Goal: Obtain resource: Download file/media

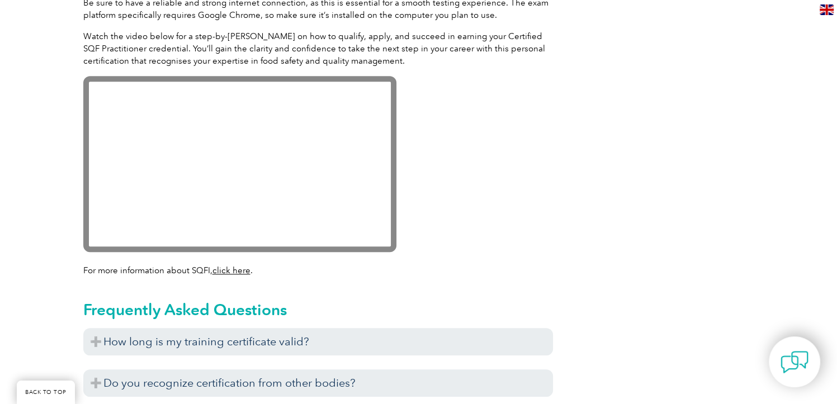
scroll to position [1175, 0]
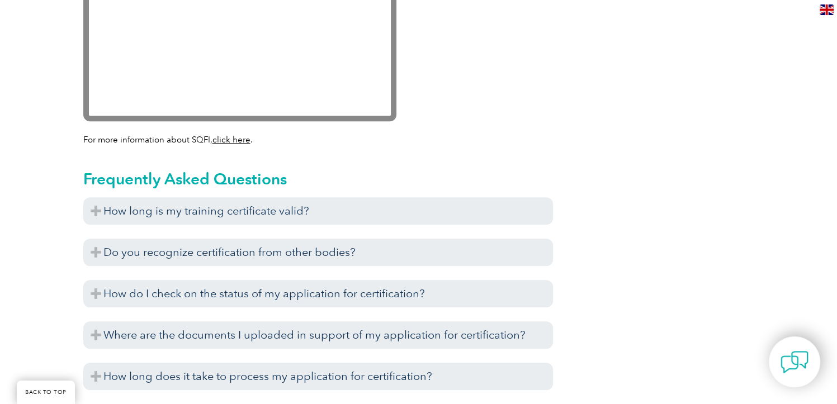
click at [393, 250] on h3 "Do you recognize certification from other bodies?" at bounding box center [318, 252] width 470 height 27
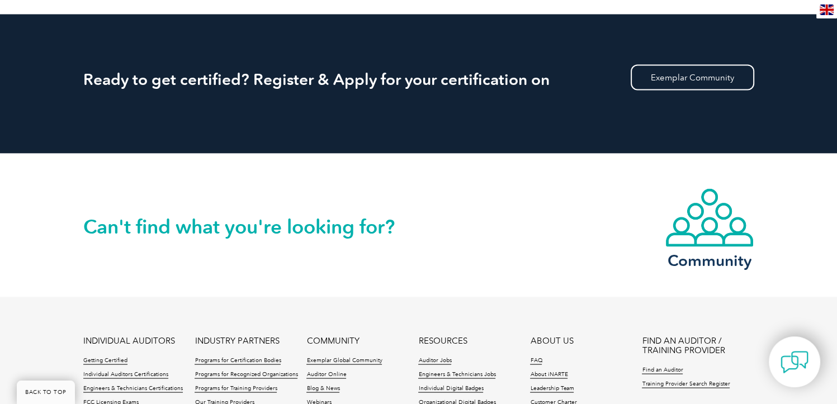
scroll to position [2219, 0]
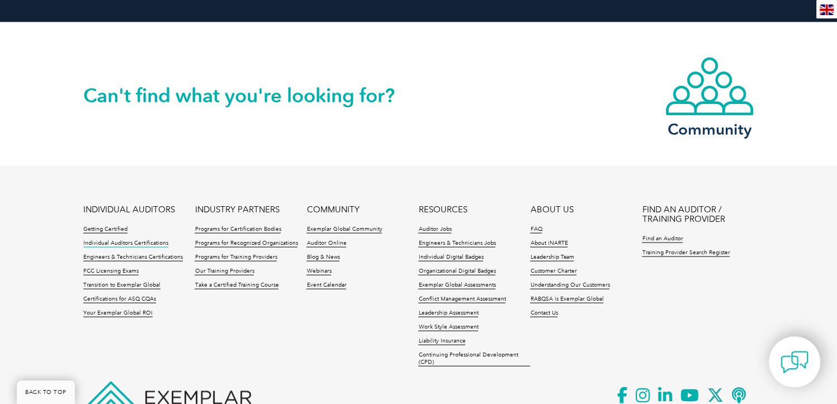
click at [97, 243] on link "Individual Auditors Certifications" at bounding box center [125, 244] width 85 height 8
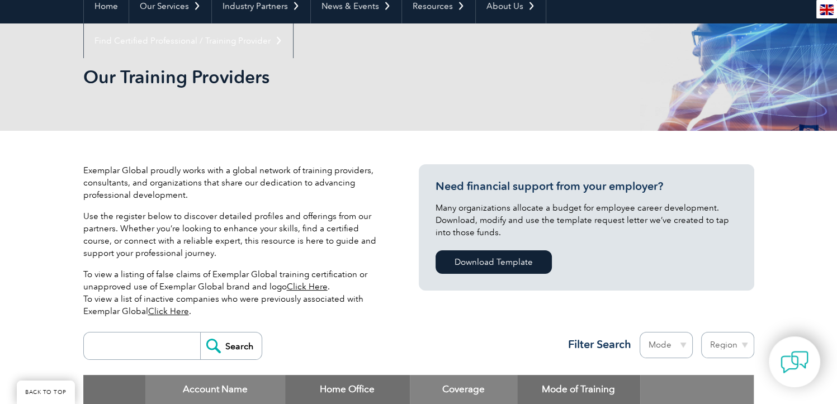
scroll to position [130, 0]
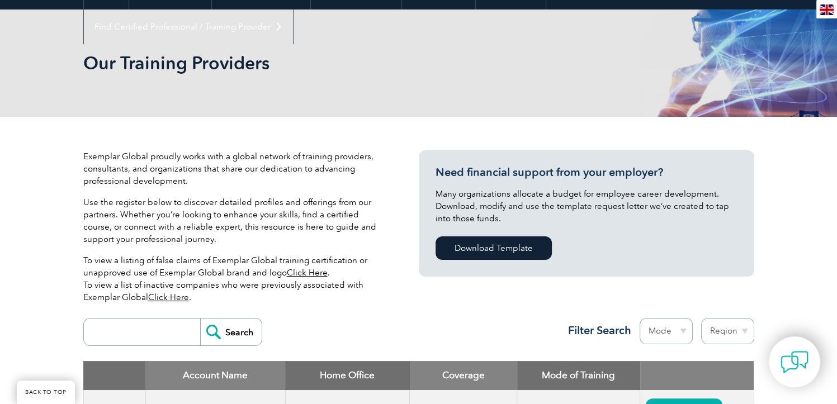
click at [313, 272] on link "Click Here" at bounding box center [307, 273] width 41 height 10
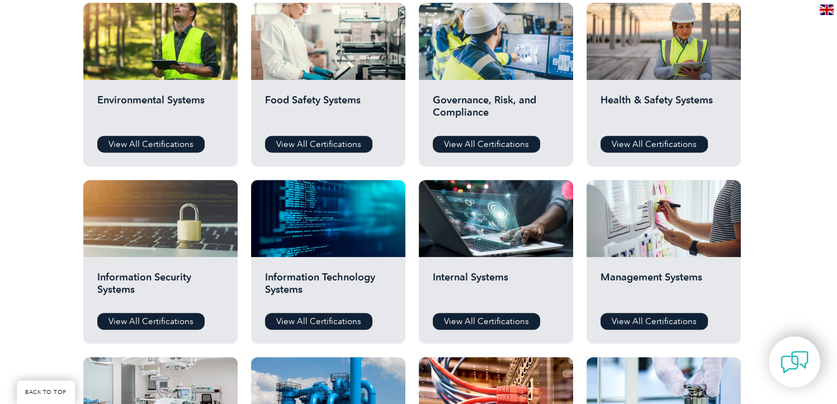
scroll to position [392, 0]
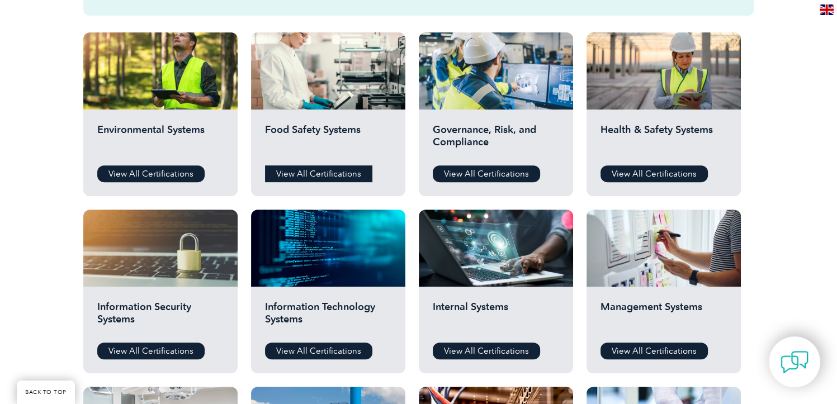
click at [339, 169] on link "View All Certifications" at bounding box center [318, 174] width 107 height 17
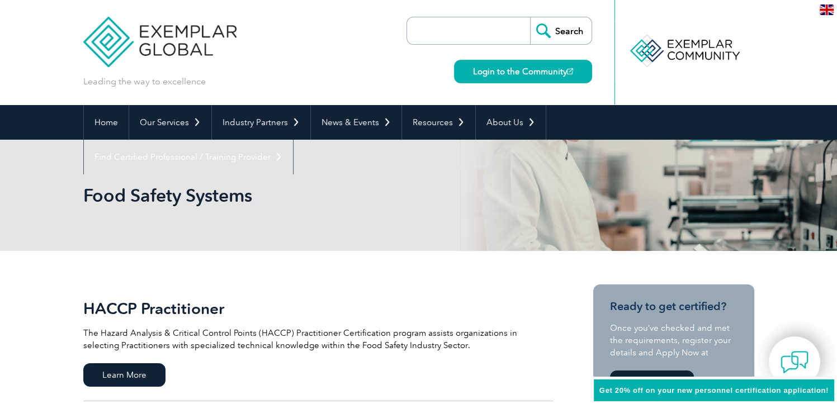
scroll to position [261, 0]
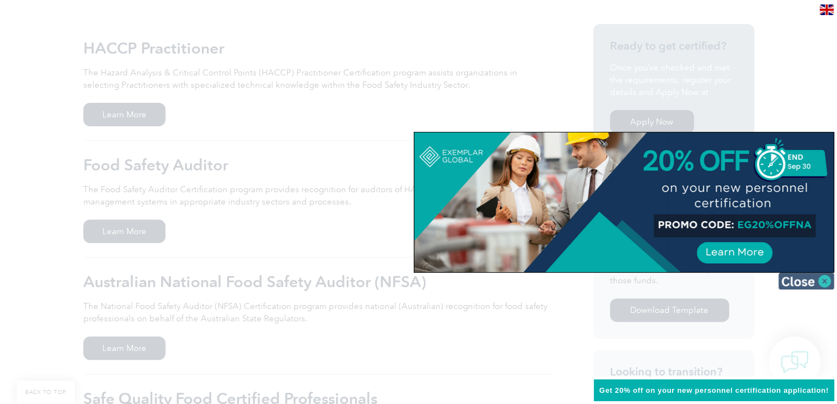
click at [825, 281] on img at bounding box center [807, 281] width 56 height 17
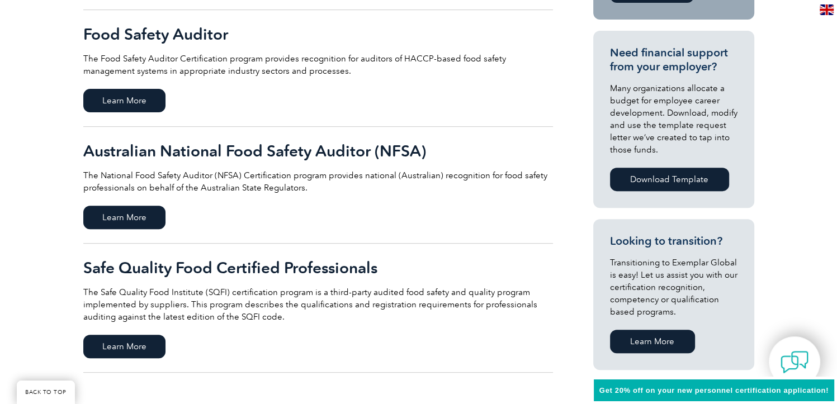
scroll to position [522, 0]
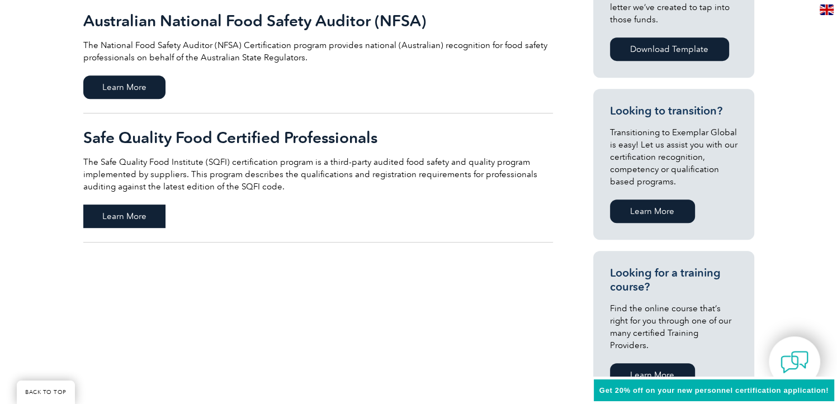
click at [139, 216] on span "Learn More" at bounding box center [124, 216] width 82 height 23
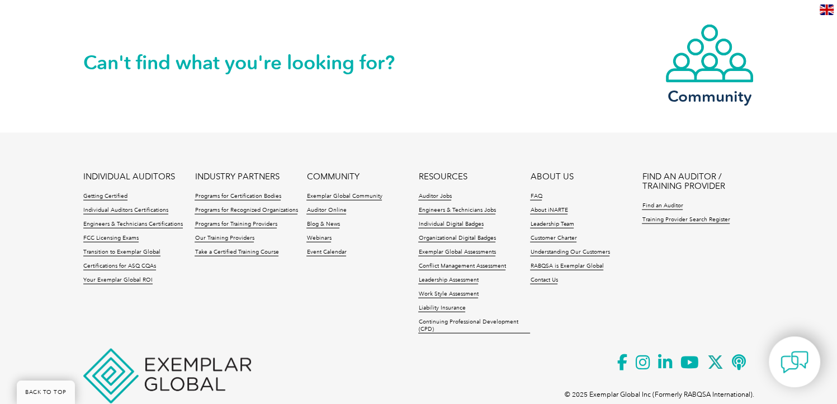
scroll to position [2219, 0]
drag, startPoint x: 421, startPoint y: 325, endPoint x: 405, endPoint y: 307, distance: 24.2
click at [405, 307] on ul "INDIVIDUAL AUDITORS Getting Certified Individual Auditors Certifications Engine…" at bounding box center [418, 256] width 671 height 168
click at [319, 210] on link "Auditor Online" at bounding box center [327, 210] width 40 height 8
click at [134, 208] on link "Individual Auditors Certifications" at bounding box center [125, 210] width 85 height 8
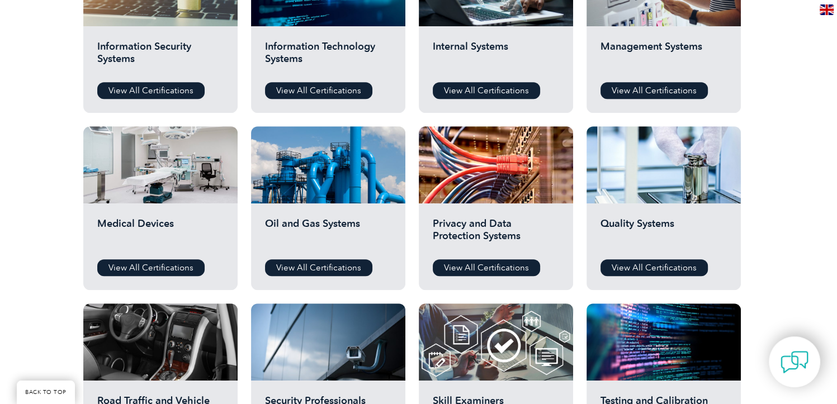
scroll to position [783, 0]
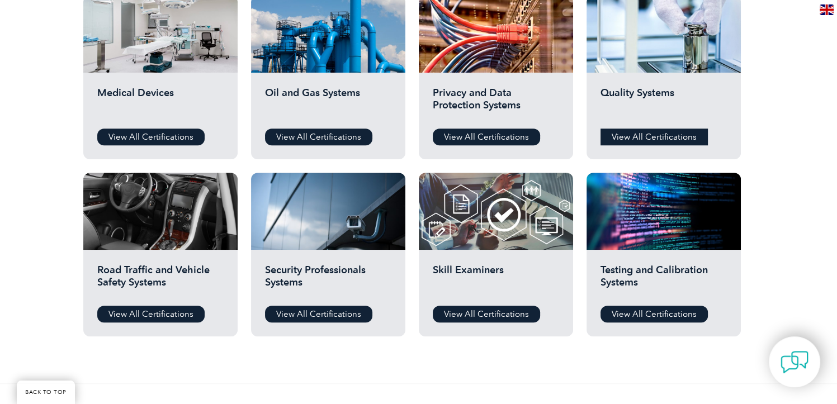
click at [620, 134] on link "View All Certifications" at bounding box center [654, 137] width 107 height 17
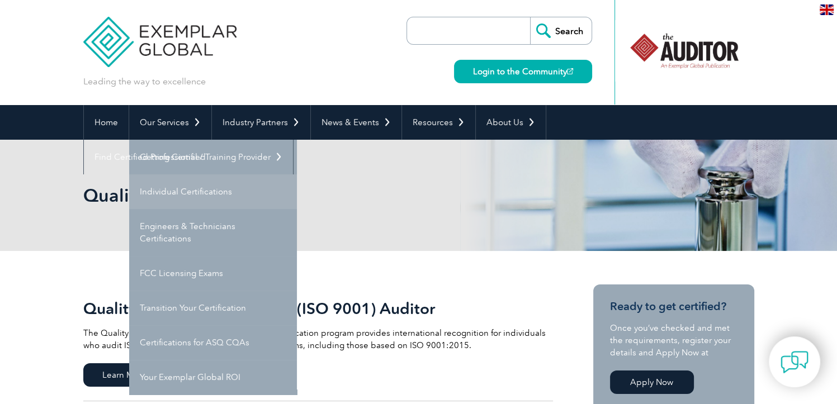
click at [171, 183] on link "Individual Certifications" at bounding box center [213, 192] width 168 height 35
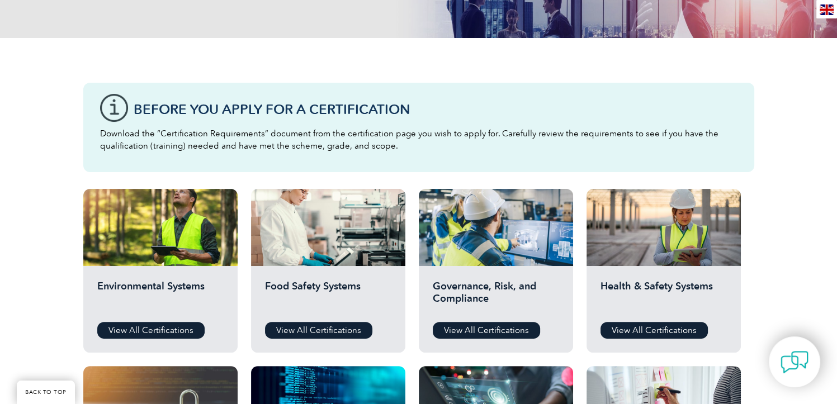
scroll to position [261, 0]
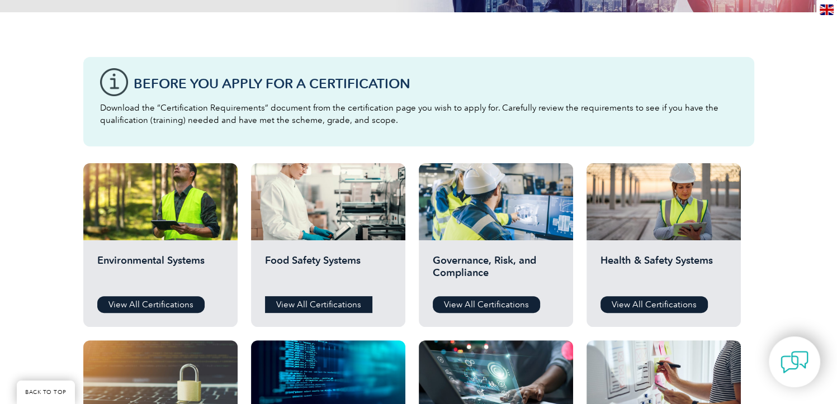
click at [323, 304] on link "View All Certifications" at bounding box center [318, 304] width 107 height 17
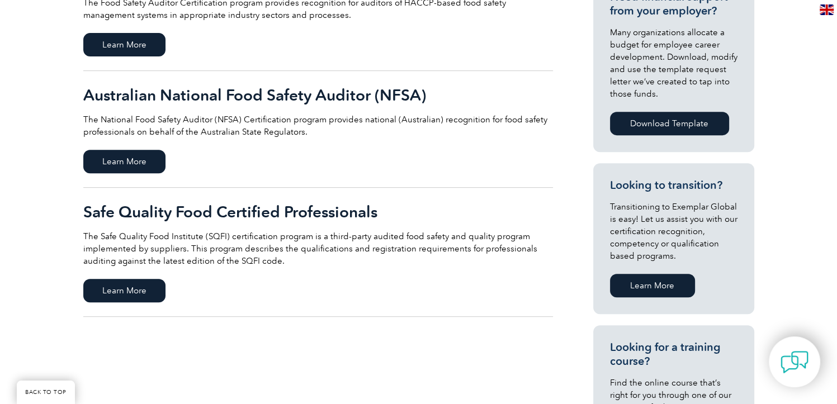
scroll to position [392, 0]
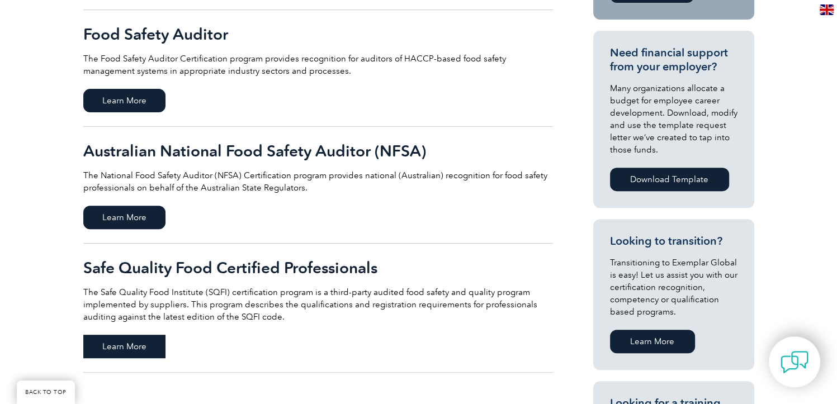
click at [136, 344] on span "Learn More" at bounding box center [124, 346] width 82 height 23
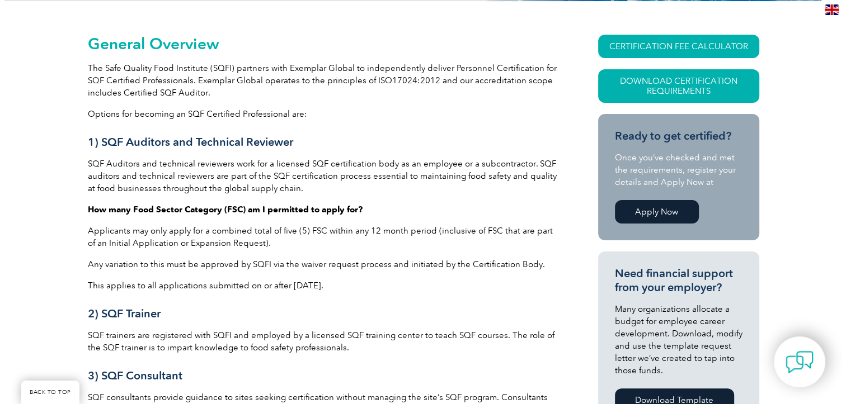
scroll to position [261, 0]
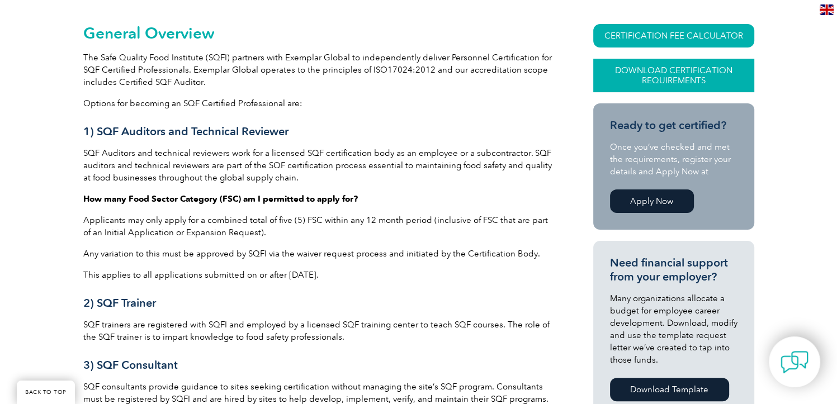
click at [675, 73] on link "Download Certification Requirements" at bounding box center [674, 76] width 161 height 34
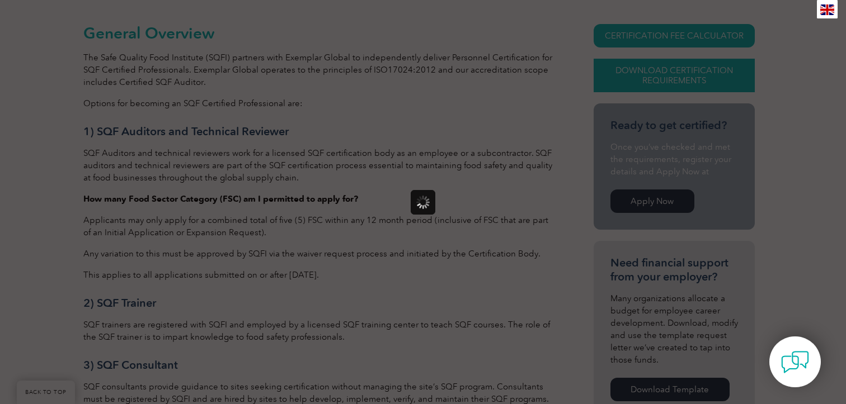
scroll to position [0, 0]
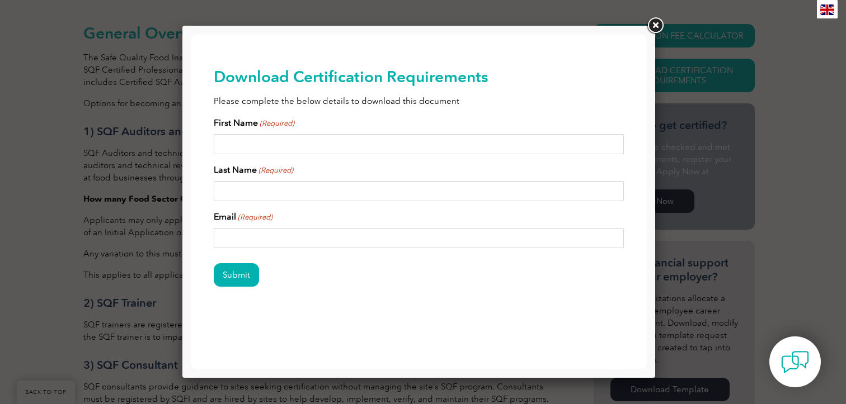
click at [502, 143] on input "First Name (Required)" at bounding box center [419, 144] width 411 height 20
type input "Rachel"
type input "Johnson"
type input "rr.johnson6413@gmail.com"
click at [229, 279] on input "Submit" at bounding box center [236, 274] width 45 height 23
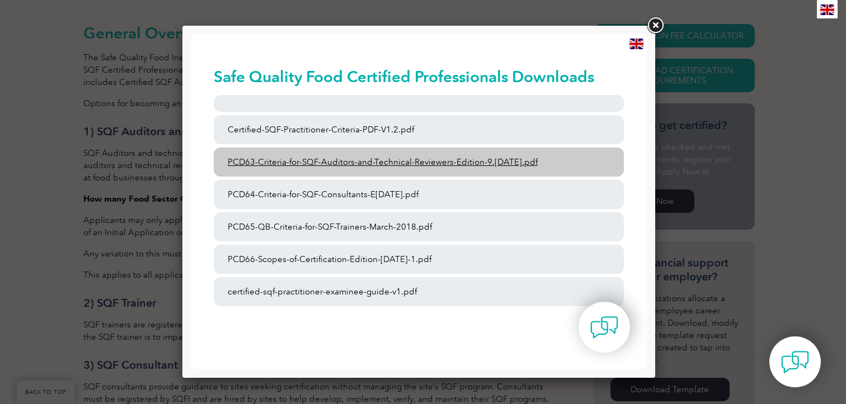
click at [335, 163] on link "PCD63-Criteria-for-SQF-Auditors-and-Technical-Reviewers-Edition-9.4-March-2023.…" at bounding box center [419, 162] width 411 height 29
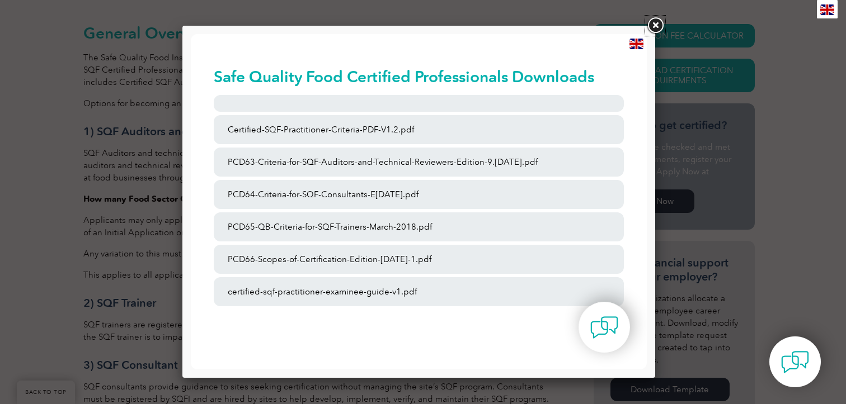
click at [656, 23] on link at bounding box center [655, 26] width 20 height 20
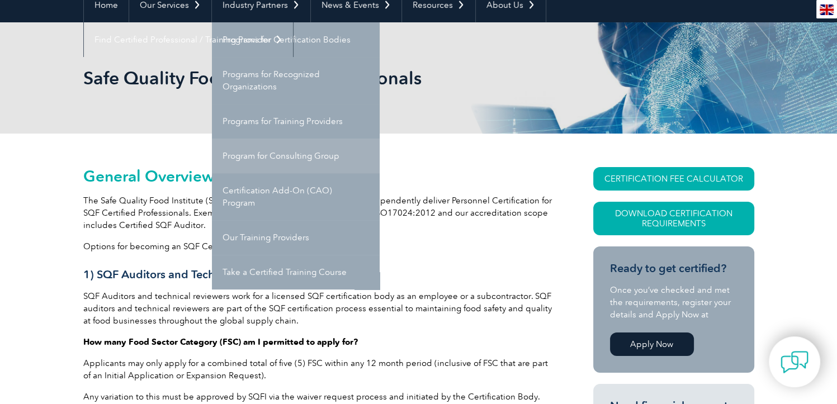
scroll to position [130, 0]
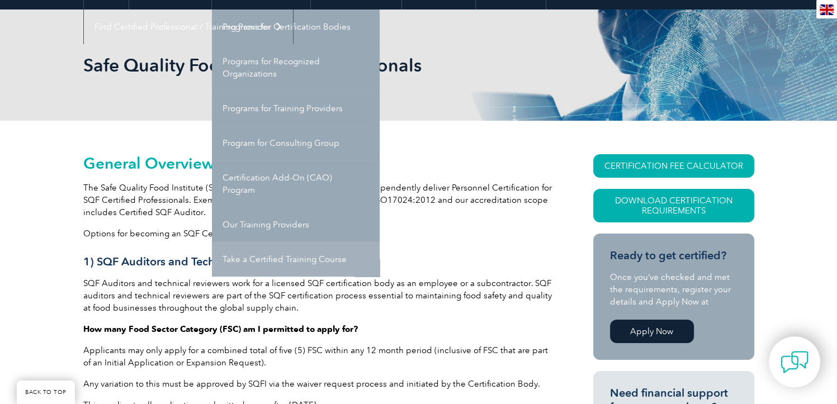
click at [262, 257] on link "Take a Certified Training Course" at bounding box center [296, 259] width 168 height 35
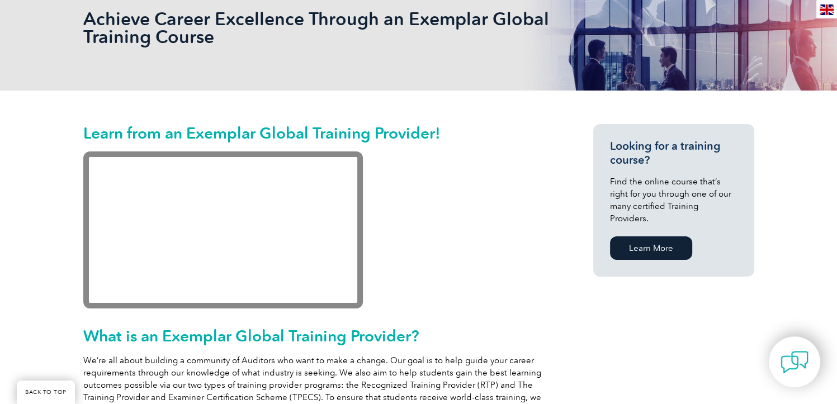
scroll to position [294, 0]
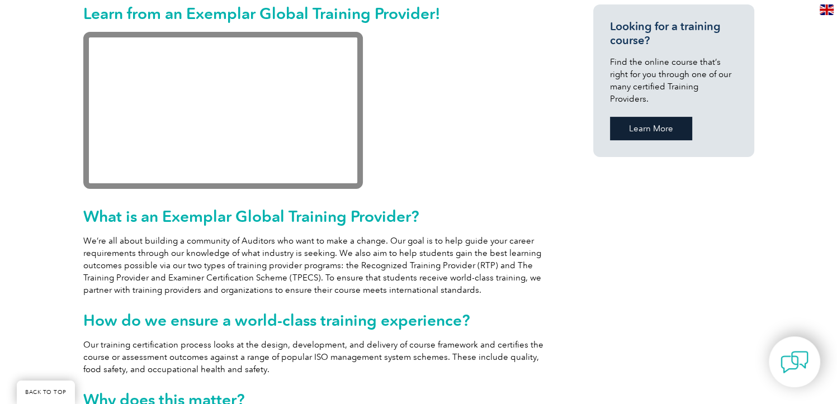
click at [647, 120] on link "Learn More" at bounding box center [651, 128] width 82 height 23
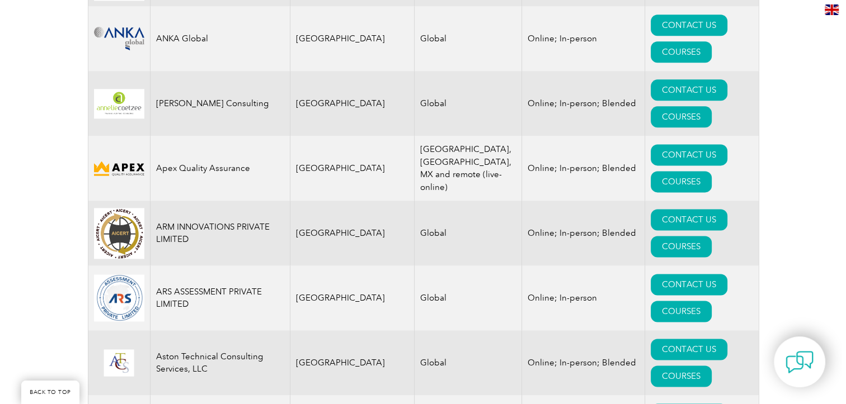
scroll to position [1305, 0]
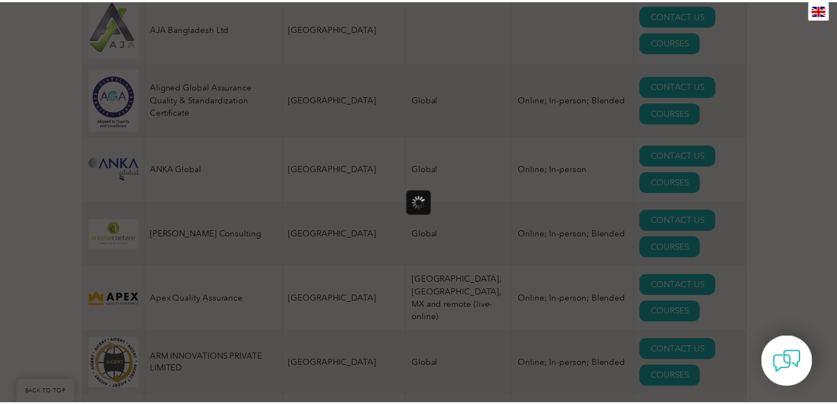
scroll to position [0, 0]
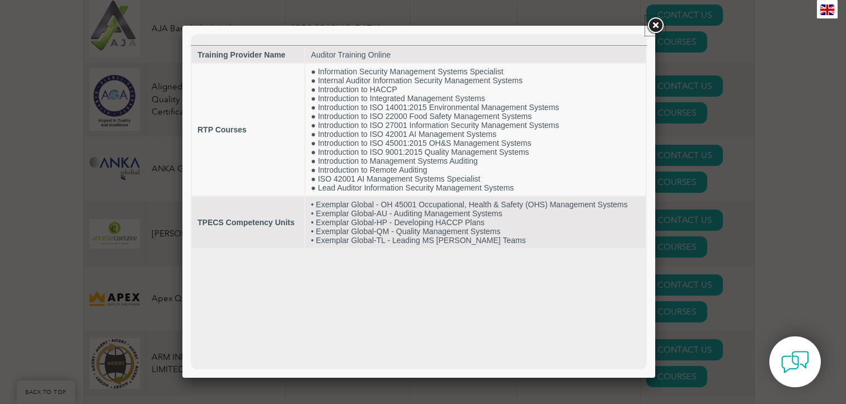
click at [656, 26] on link at bounding box center [655, 26] width 20 height 20
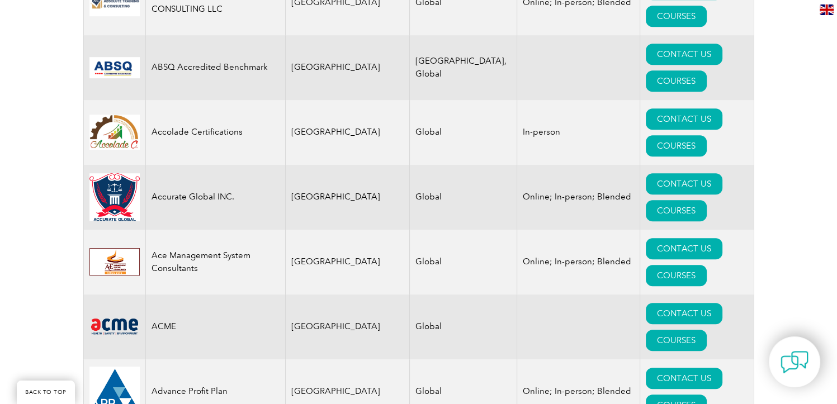
scroll to position [652, 0]
